Goal: Task Accomplishment & Management: Use online tool/utility

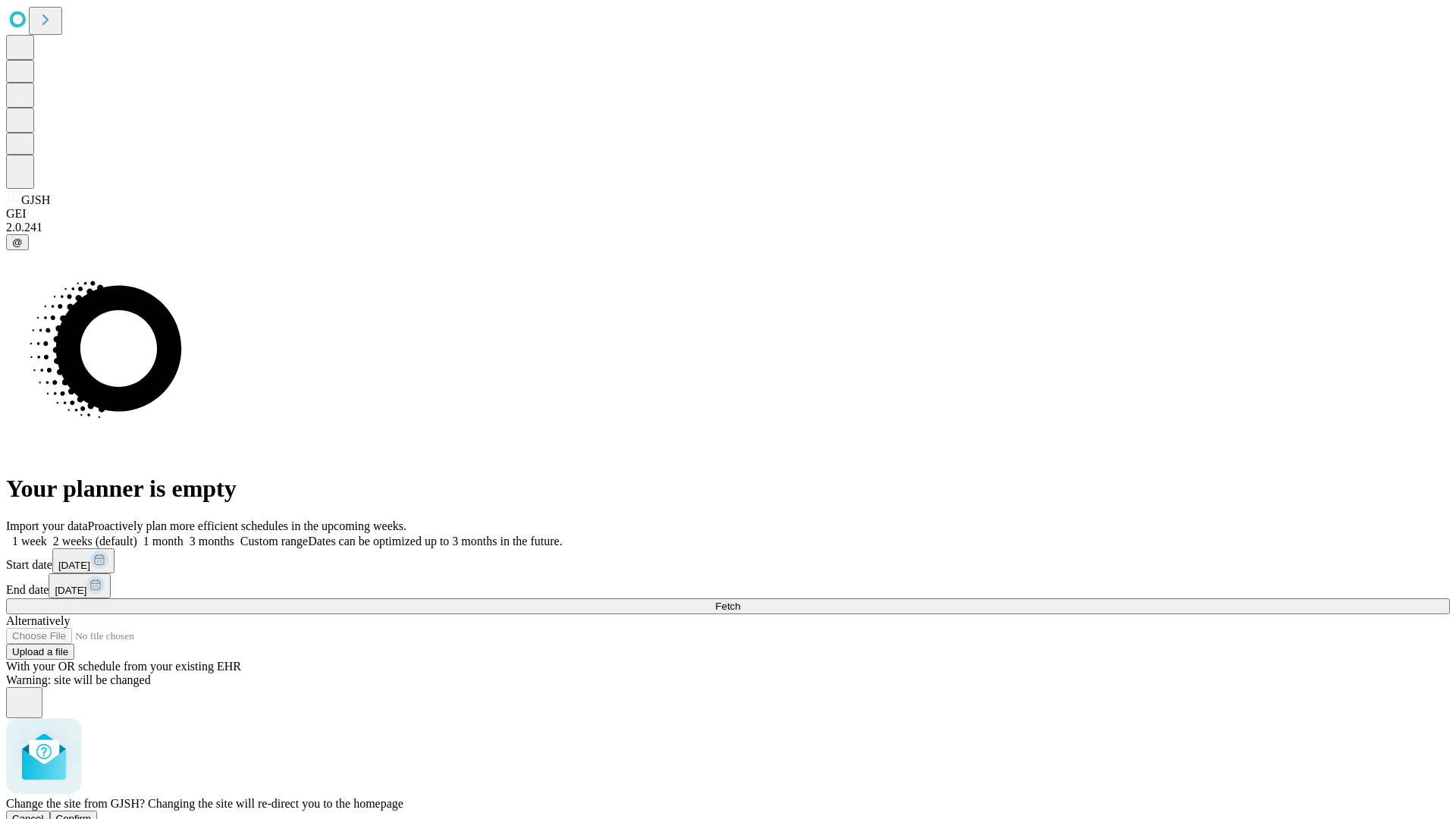
click at [92, 813] on span "Confirm" at bounding box center [74, 819] width 36 height 11
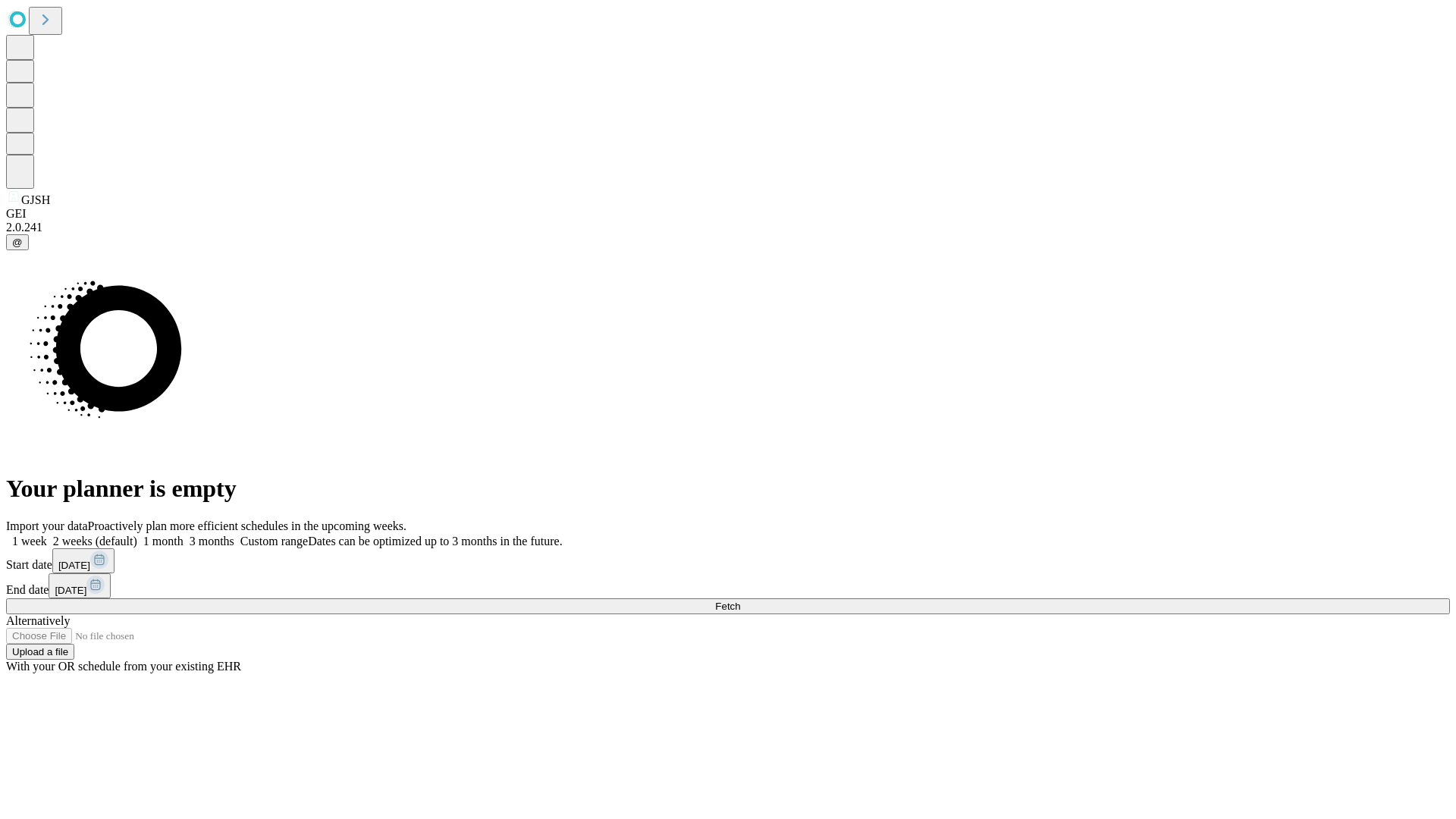
click at [184, 535] on label "1 month" at bounding box center [160, 541] width 46 height 13
click at [740, 601] on span "Fetch" at bounding box center [727, 607] width 25 height 11
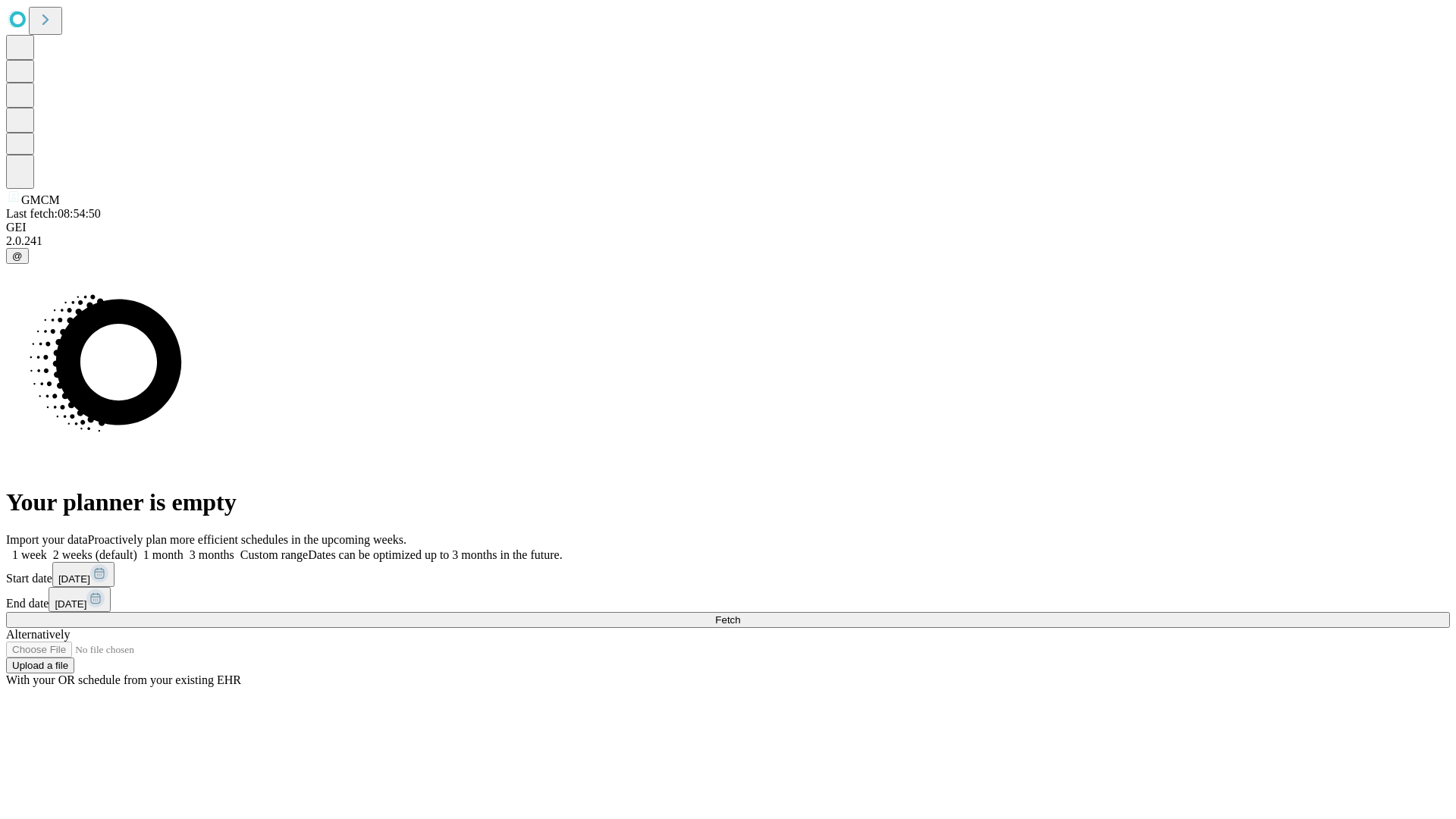
click at [184, 548] on label "1 month" at bounding box center [160, 555] width 46 height 13
click at [740, 614] on span "Fetch" at bounding box center [727, 620] width 25 height 11
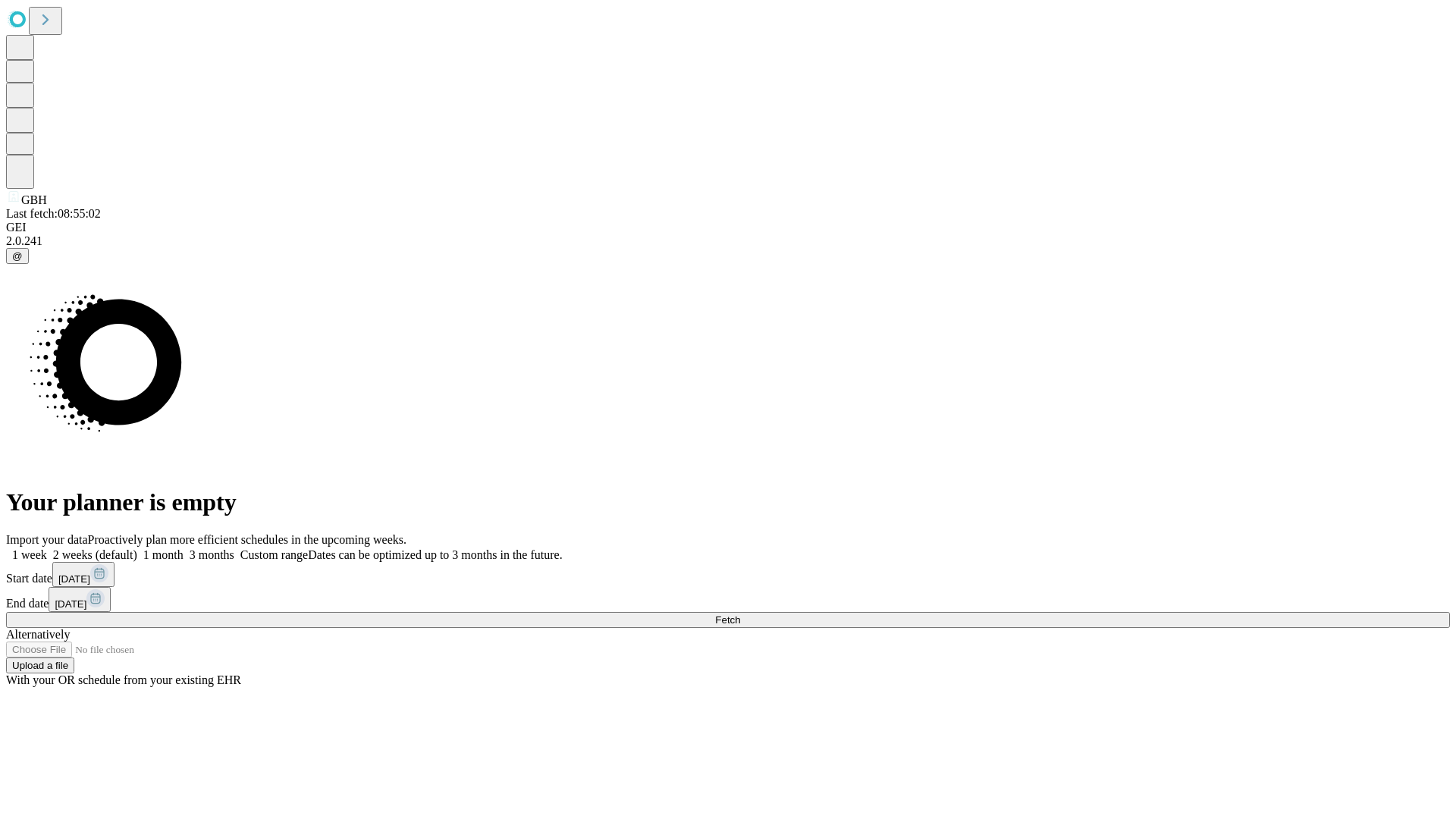
click at [184, 548] on label "1 month" at bounding box center [160, 555] width 46 height 13
click at [740, 614] on span "Fetch" at bounding box center [727, 620] width 25 height 11
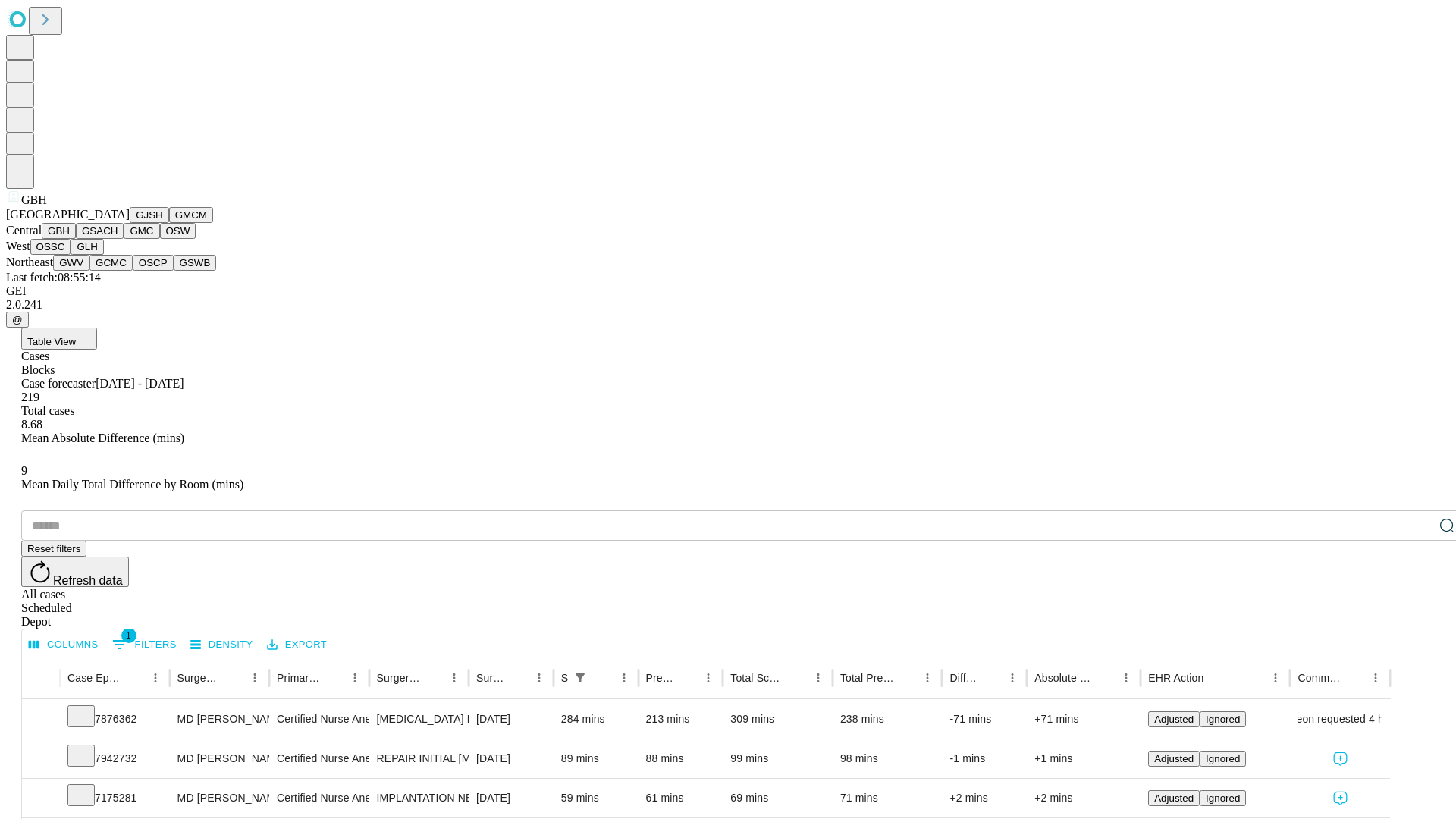
click at [118, 239] on button "GSACH" at bounding box center [100, 230] width 47 height 16
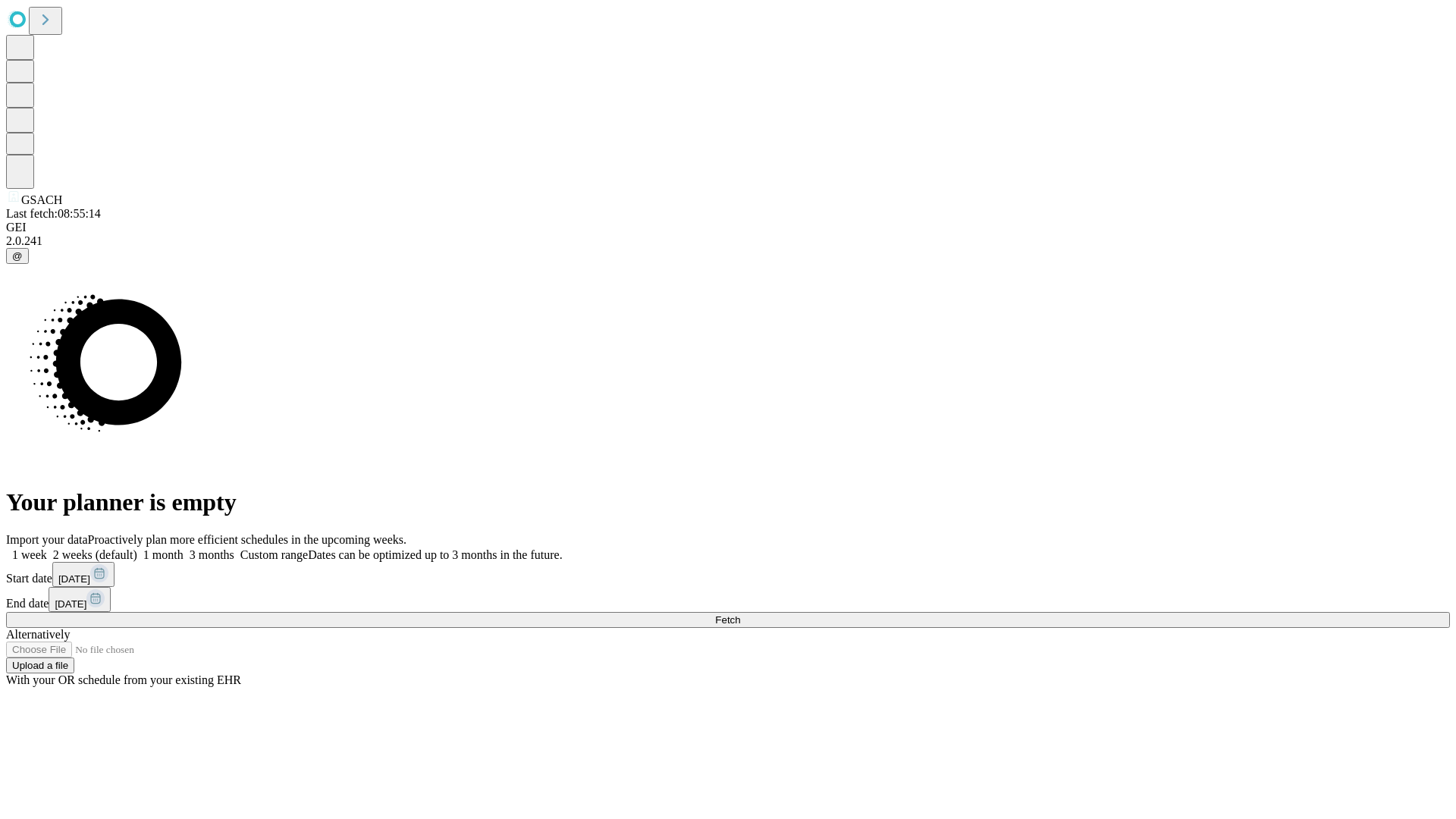
click at [184, 548] on label "1 month" at bounding box center [160, 555] width 46 height 13
click at [740, 614] on span "Fetch" at bounding box center [727, 620] width 25 height 11
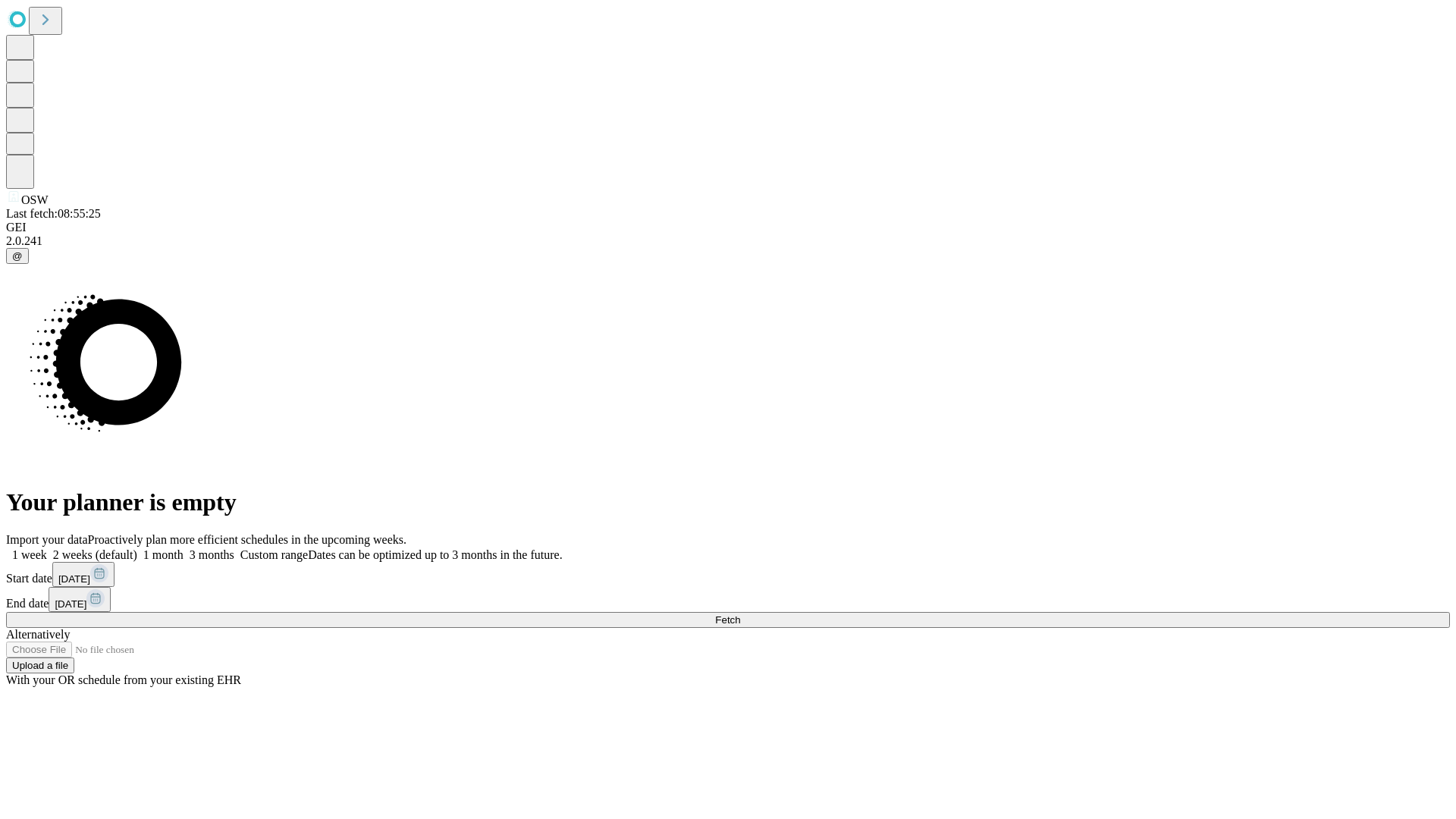
click at [184, 548] on label "1 month" at bounding box center [160, 555] width 46 height 13
click at [740, 614] on span "Fetch" at bounding box center [727, 620] width 25 height 11
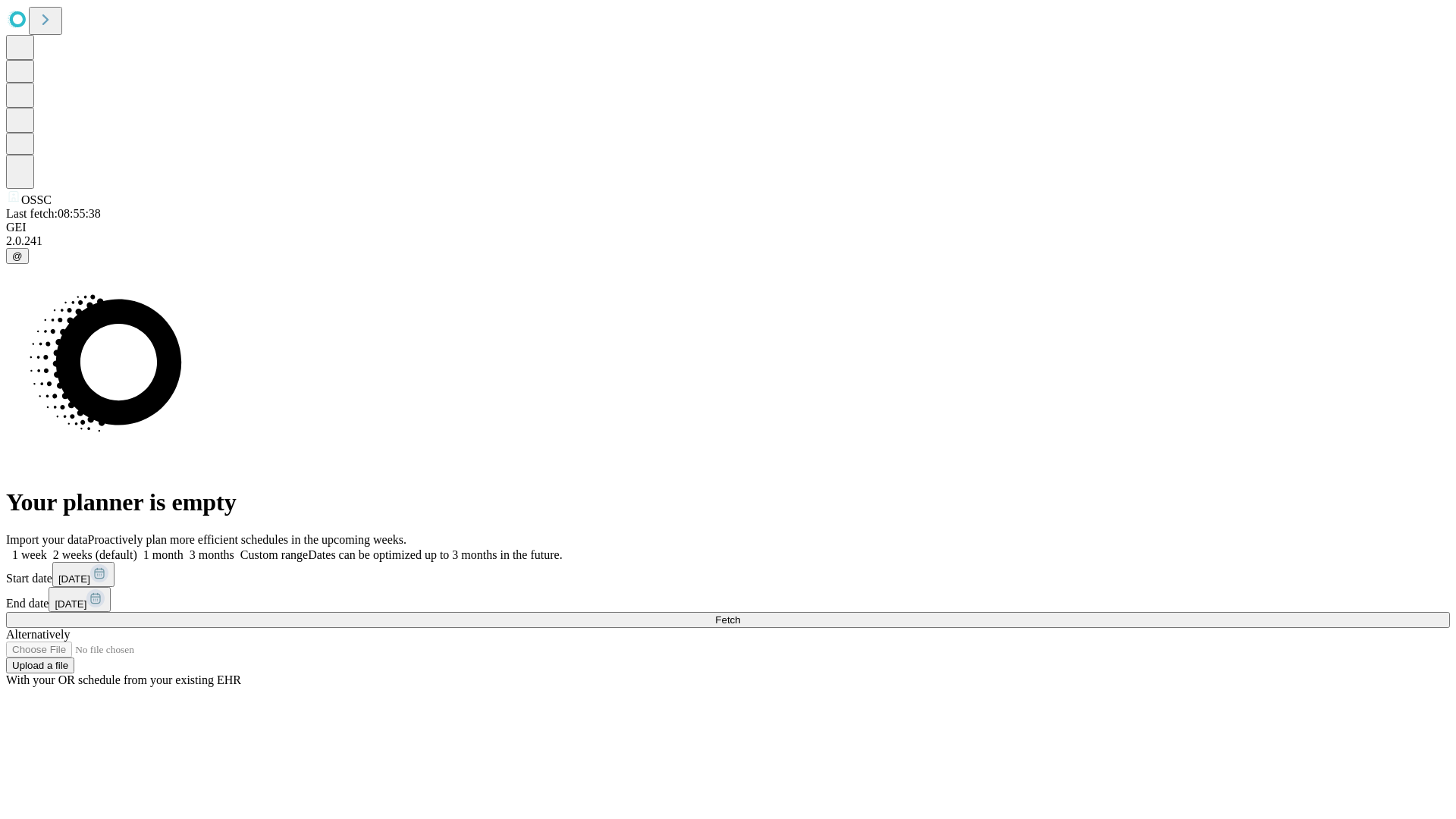
click at [184, 548] on label "1 month" at bounding box center [160, 555] width 46 height 13
click at [740, 614] on span "Fetch" at bounding box center [727, 620] width 25 height 11
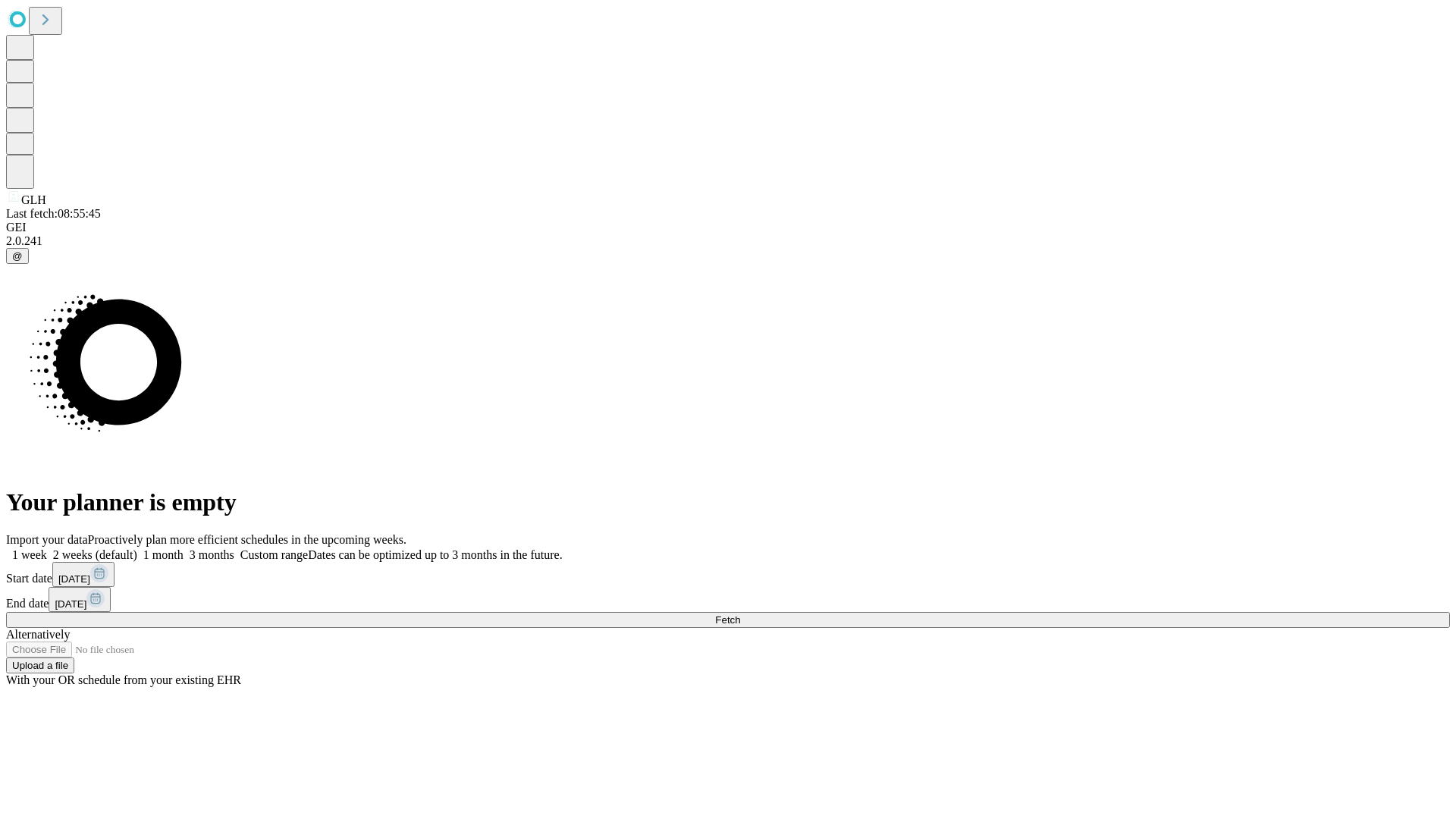
click at [740, 614] on span "Fetch" at bounding box center [727, 620] width 25 height 11
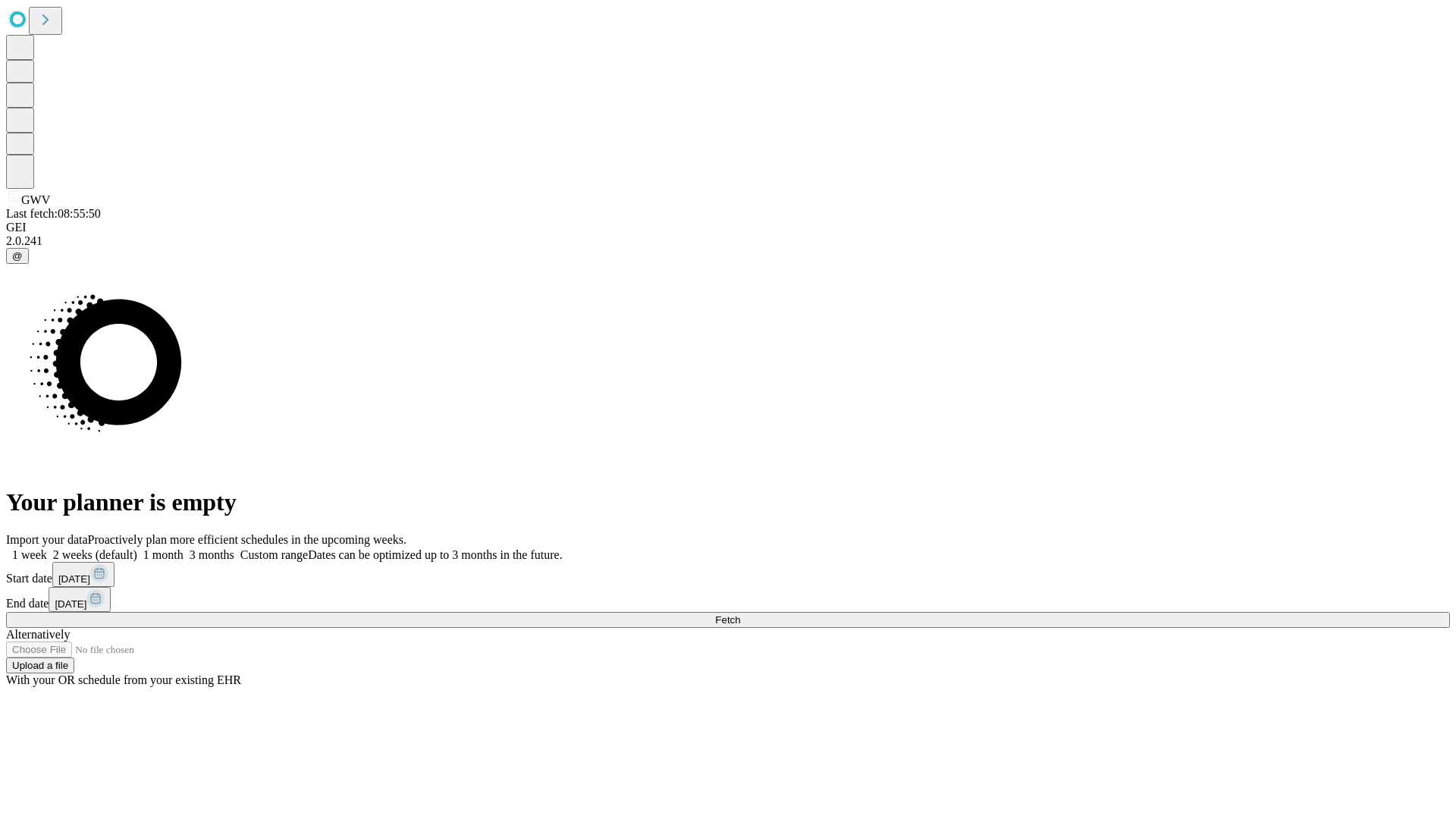
click at [184, 548] on label "1 month" at bounding box center [160, 555] width 46 height 13
click at [740, 614] on span "Fetch" at bounding box center [727, 620] width 25 height 11
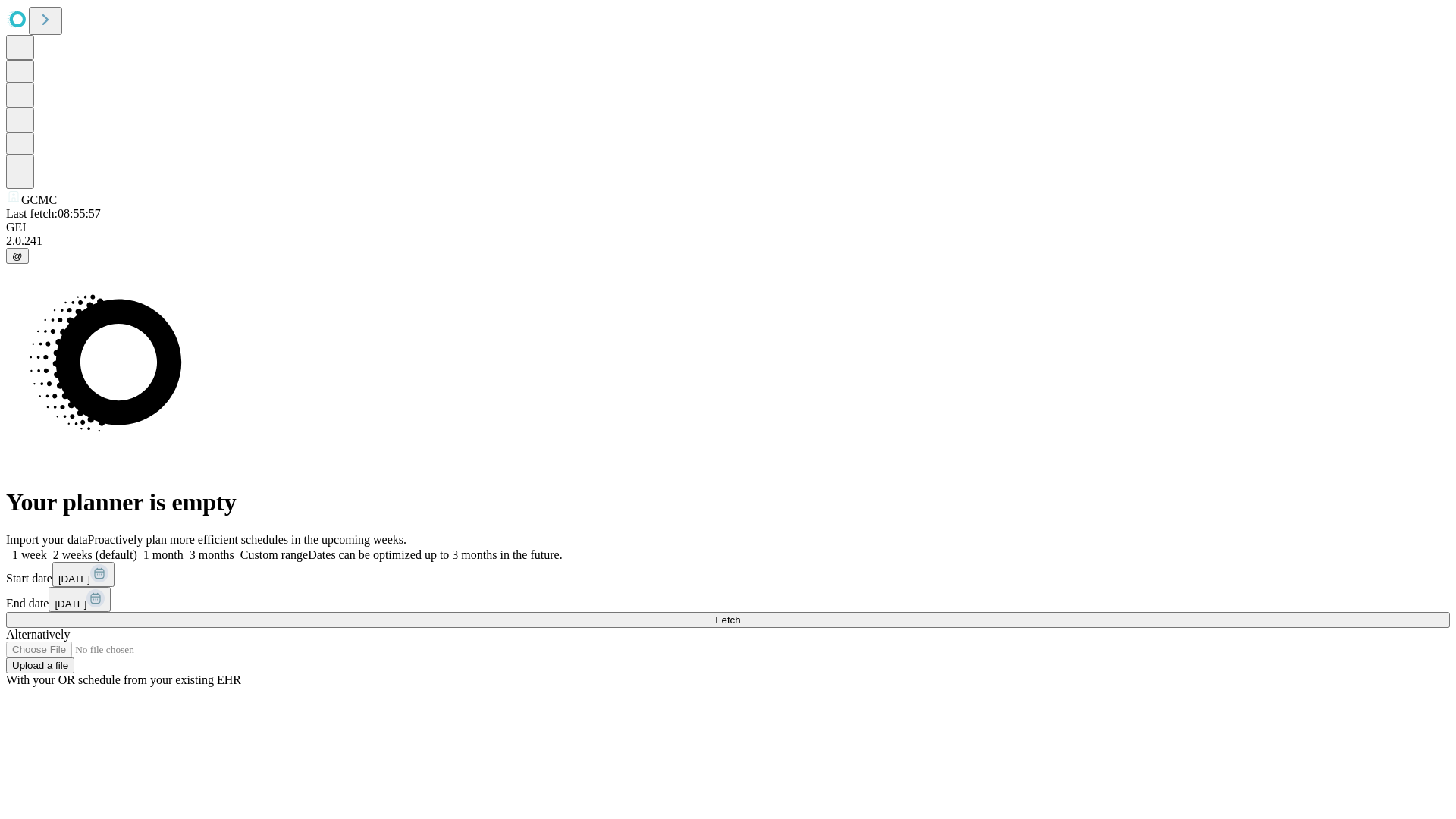
click at [184, 548] on label "1 month" at bounding box center [160, 555] width 46 height 13
click at [740, 614] on span "Fetch" at bounding box center [727, 620] width 25 height 11
